Goal: Task Accomplishment & Management: Manage account settings

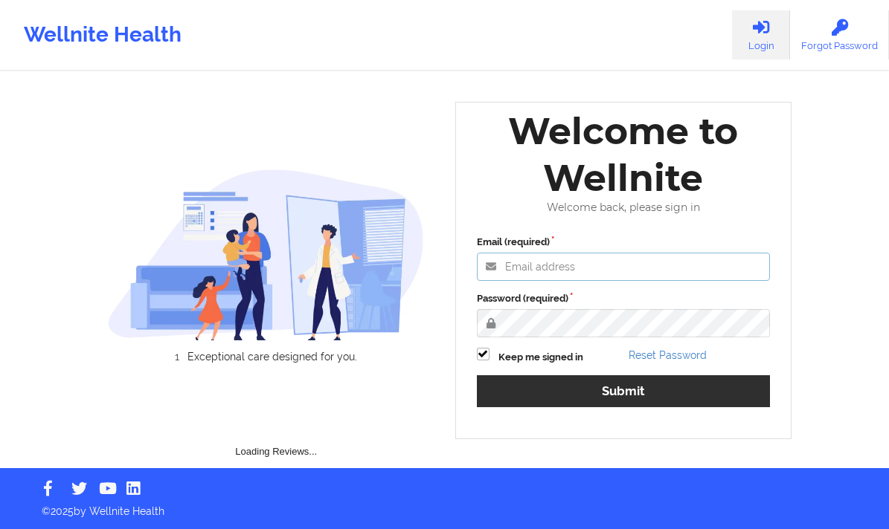
type input "[EMAIL_ADDRESS][DOMAIN_NAME]"
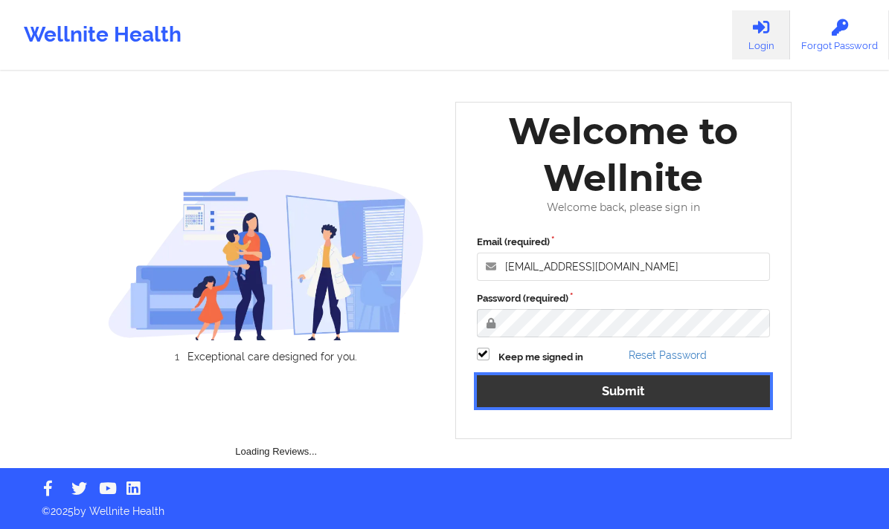
click at [553, 398] on button "Submit" at bounding box center [624, 391] width 294 height 32
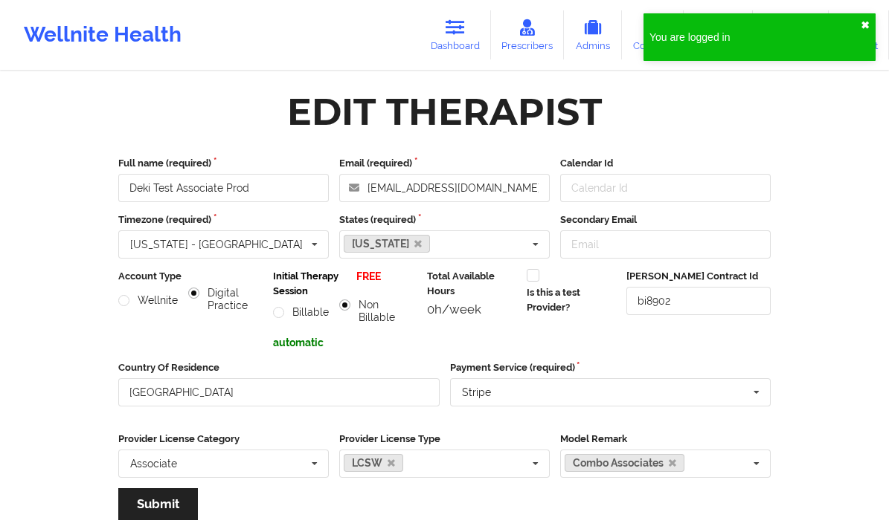
click at [867, 28] on button "✖︎" at bounding box center [864, 25] width 9 height 12
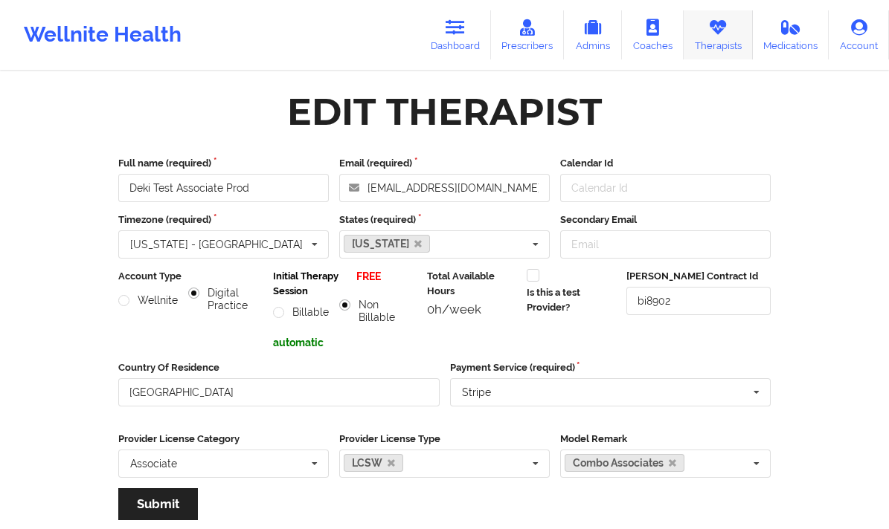
click at [707, 33] on link "Therapists" at bounding box center [717, 34] width 69 height 49
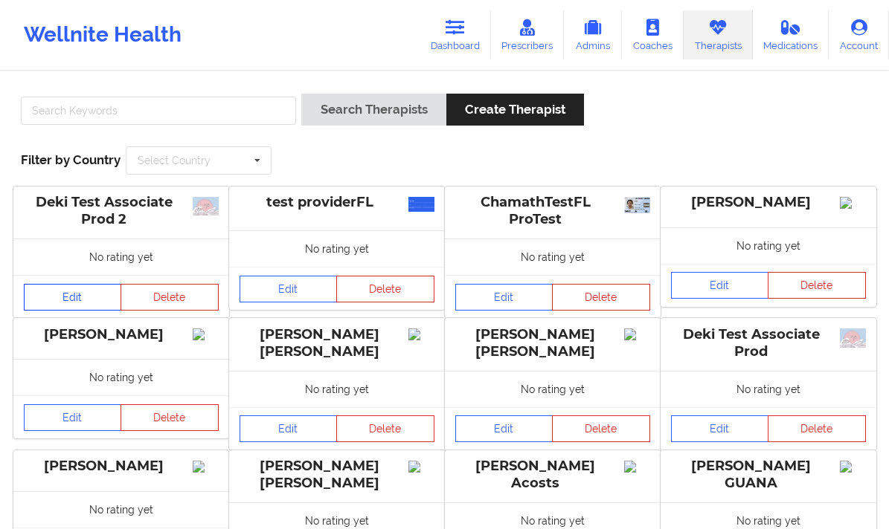
click at [94, 299] on link "Edit" at bounding box center [73, 297] width 98 height 27
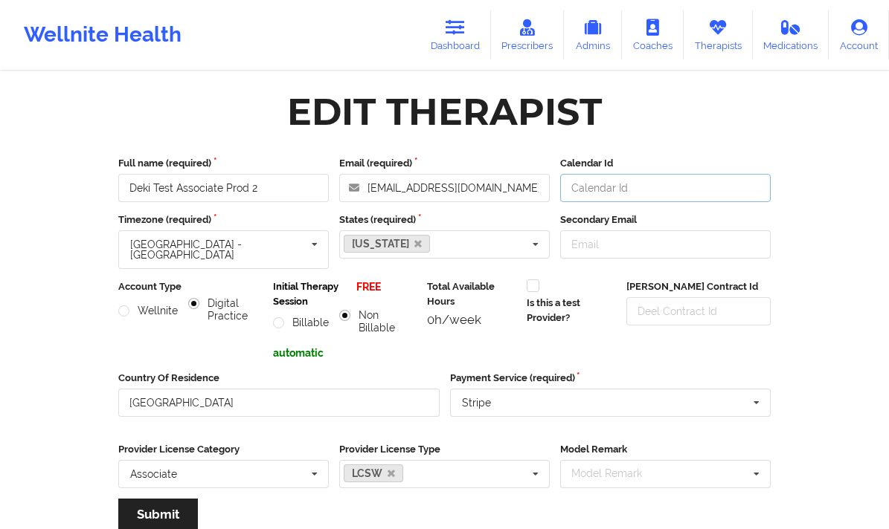
click at [609, 195] on input "Calendar Id" at bounding box center [665, 188] width 210 height 28
click at [656, 302] on input "[PERSON_NAME] Contract Id" at bounding box center [698, 311] width 144 height 28
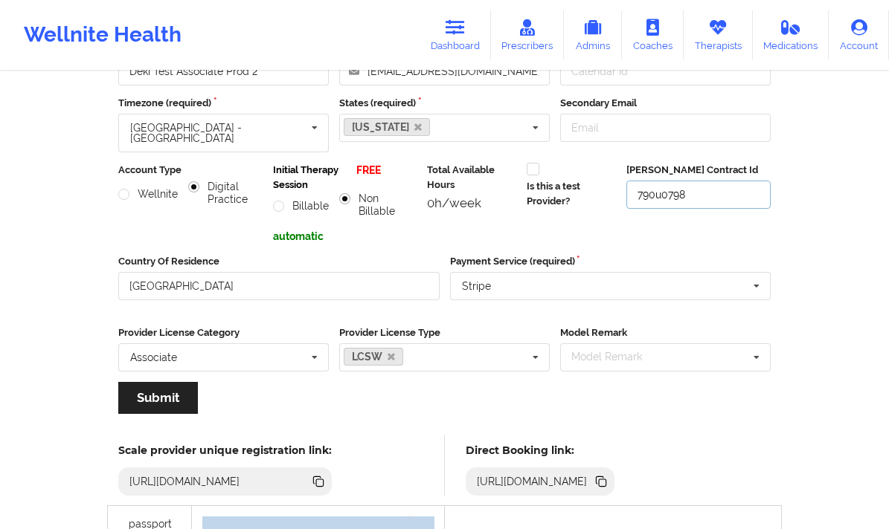
scroll to position [136, 0]
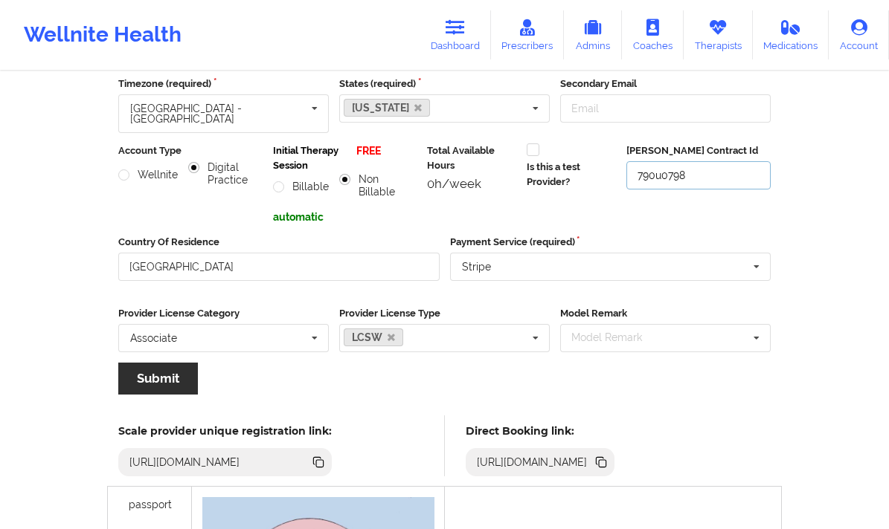
type input "790u0798"
click at [158, 363] on button "Submit" at bounding box center [158, 379] width 80 height 32
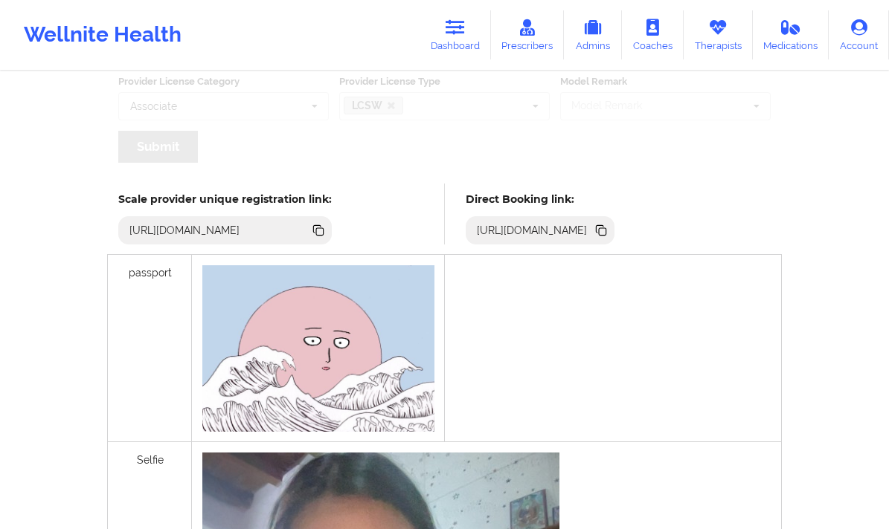
scroll to position [393, 0]
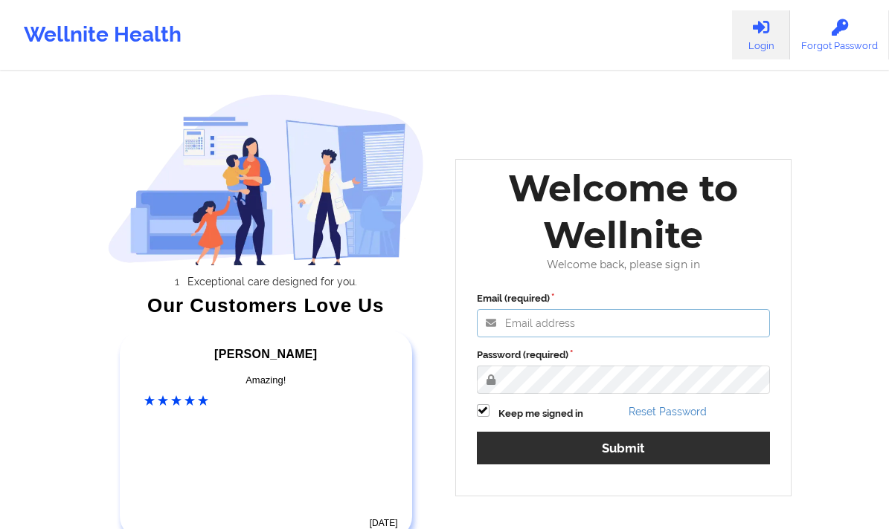
type input "[EMAIL_ADDRESS][DOMAIN_NAME]"
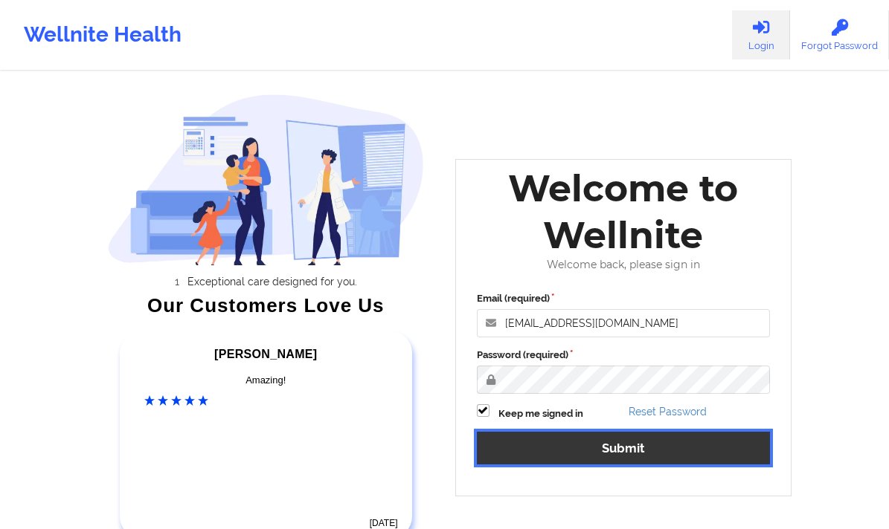
click at [509, 452] on button "Submit" at bounding box center [624, 448] width 294 height 32
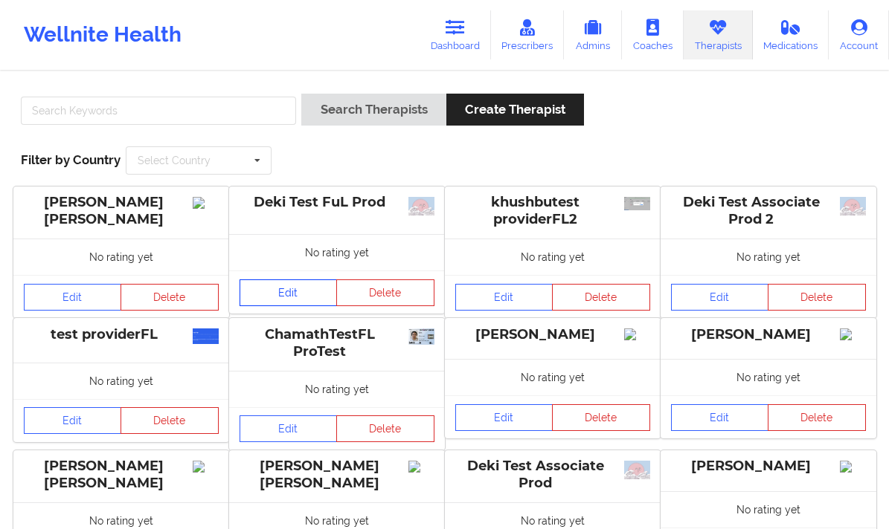
click at [315, 293] on link "Edit" at bounding box center [288, 293] width 98 height 27
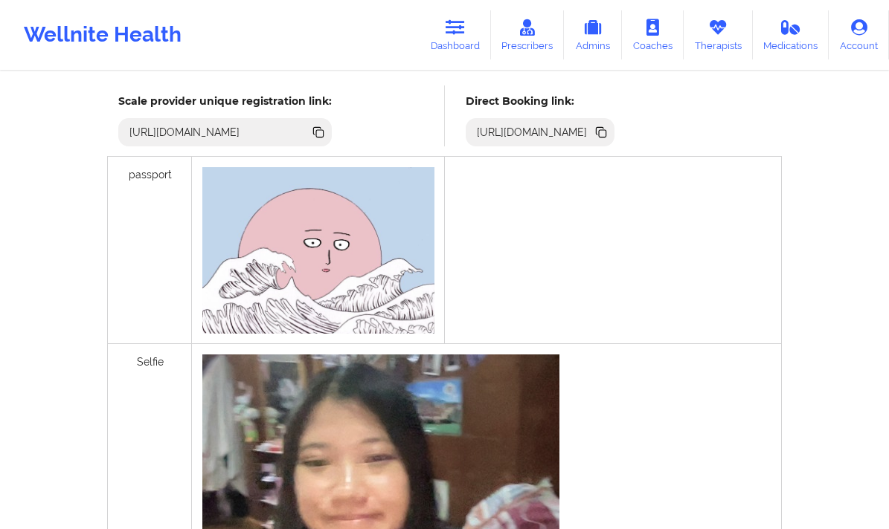
scroll to position [651, 0]
